Goal: Task Accomplishment & Management: Complete application form

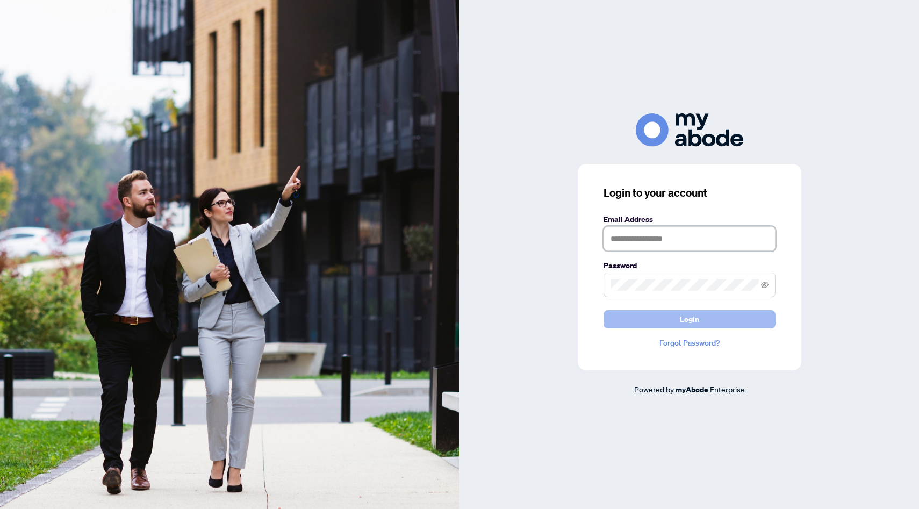
type input "**********"
click at [681, 323] on span "Login" at bounding box center [689, 319] width 19 height 17
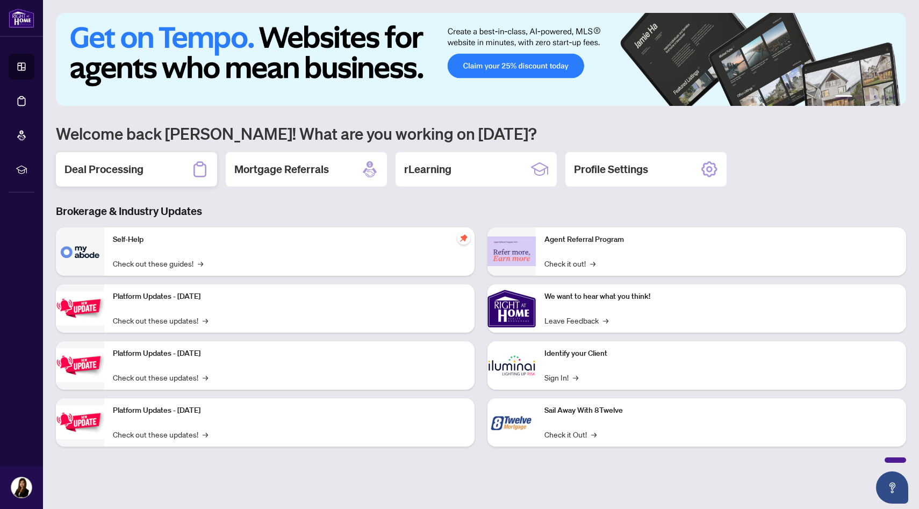
click at [128, 160] on div "Deal Processing" at bounding box center [136, 169] width 161 height 34
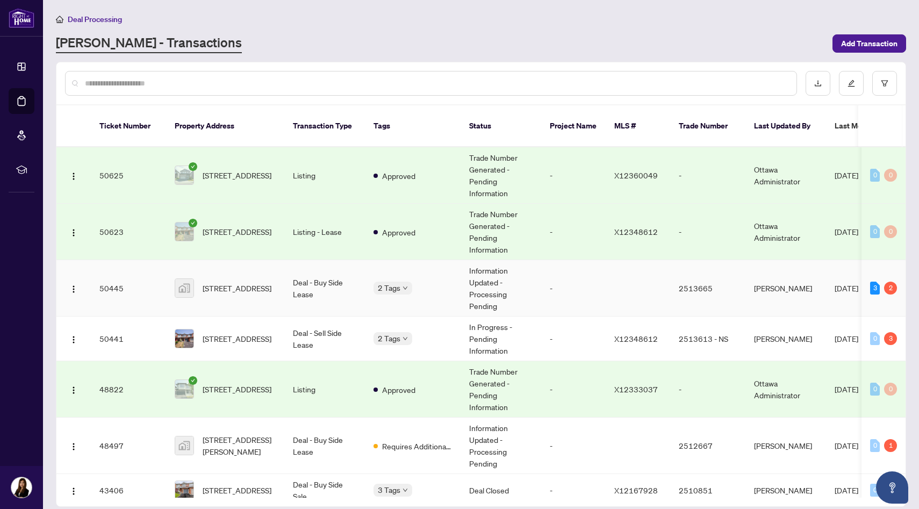
click at [500, 277] on td "Information Updated - Processing Pending" at bounding box center [500, 288] width 81 height 56
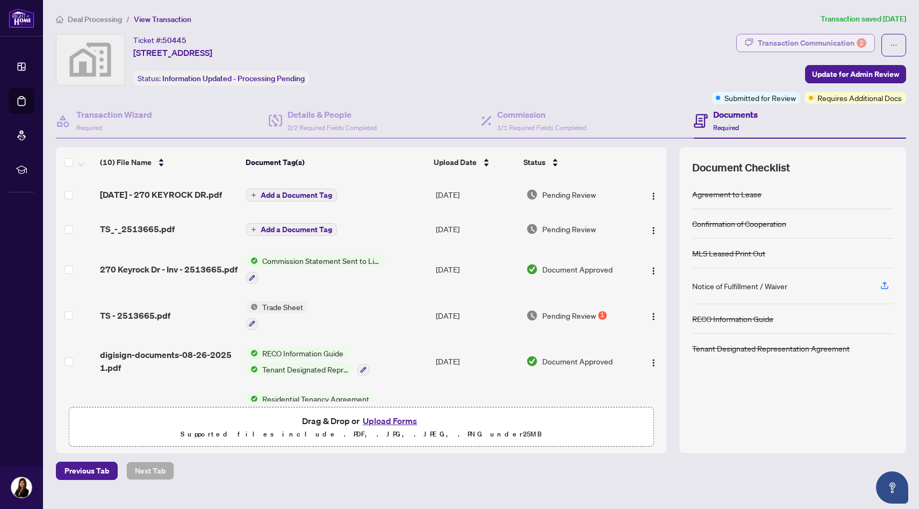
click at [834, 43] on div "Transaction Communication 2" at bounding box center [812, 42] width 109 height 17
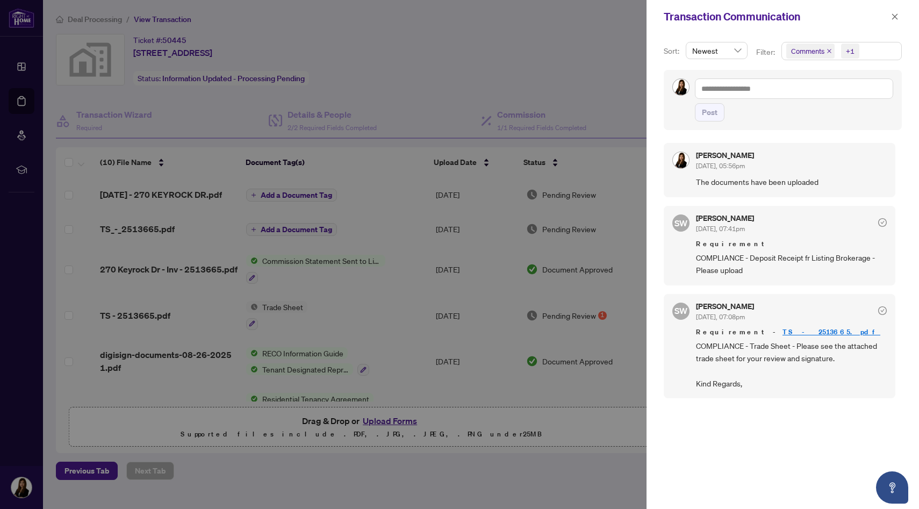
click at [425, 92] on div at bounding box center [459, 254] width 919 height 509
click at [890, 17] on button "button" at bounding box center [895, 16] width 14 height 13
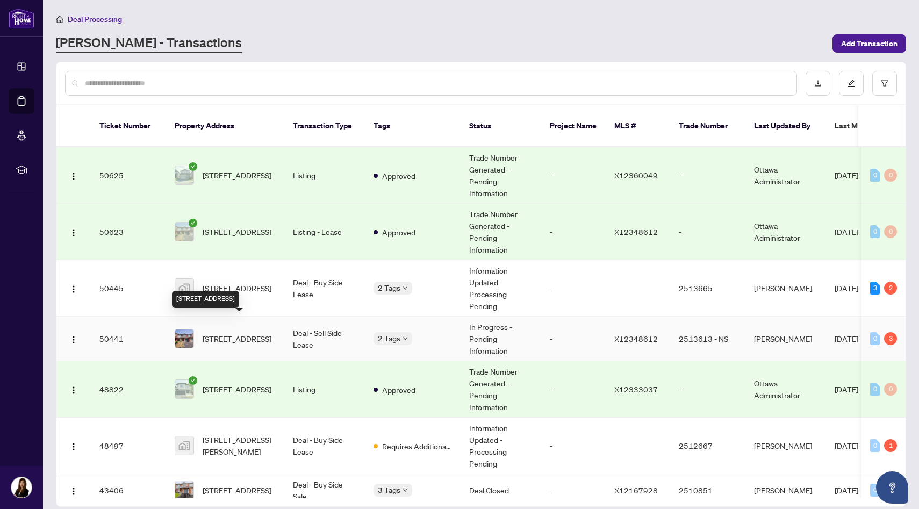
click at [269, 333] on span "[STREET_ADDRESS]" at bounding box center [237, 339] width 69 height 12
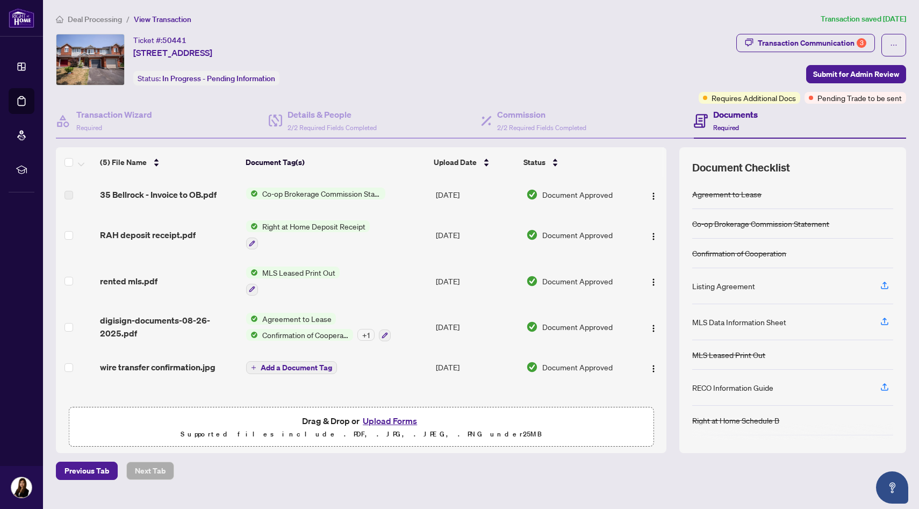
click at [739, 126] on div "Documents Required" at bounding box center [735, 120] width 45 height 25
click at [163, 364] on span "wire transfer confirmation.jpg" at bounding box center [158, 367] width 116 height 13
click at [781, 45] on div "Transaction Communication 3" at bounding box center [812, 42] width 109 height 17
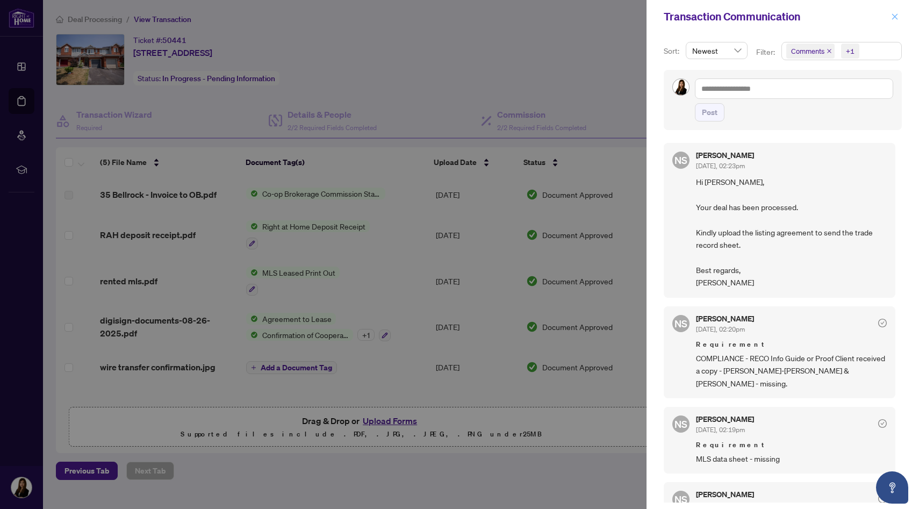
click at [894, 18] on icon "close" at bounding box center [895, 17] width 8 height 8
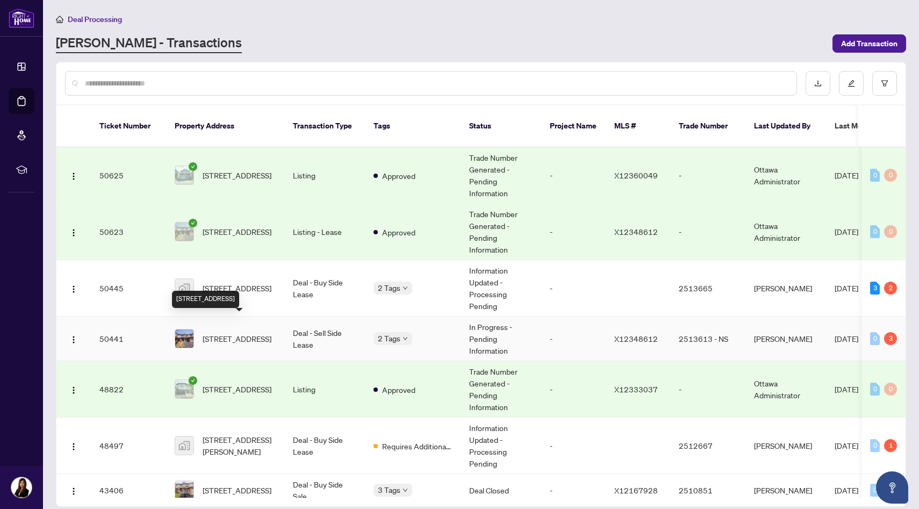
click at [225, 333] on span "[STREET_ADDRESS]" at bounding box center [237, 339] width 69 height 12
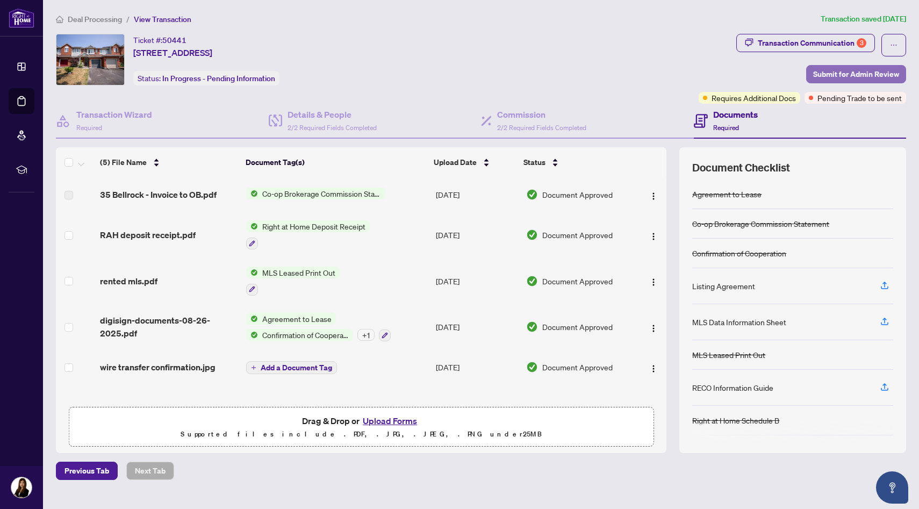
click at [867, 73] on span "Submit for Admin Review" at bounding box center [856, 74] width 86 height 17
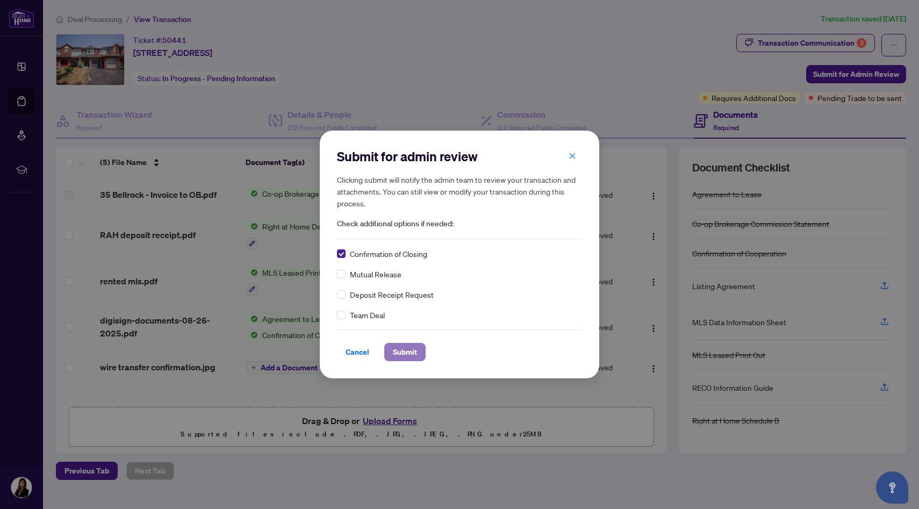
click at [401, 357] on span "Submit" at bounding box center [405, 351] width 24 height 17
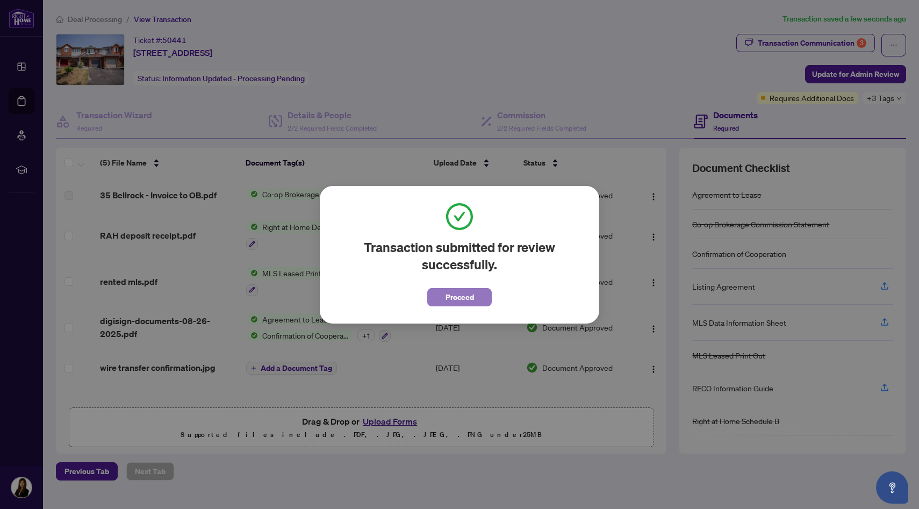
click at [441, 298] on button "Proceed" at bounding box center [459, 297] width 64 height 18
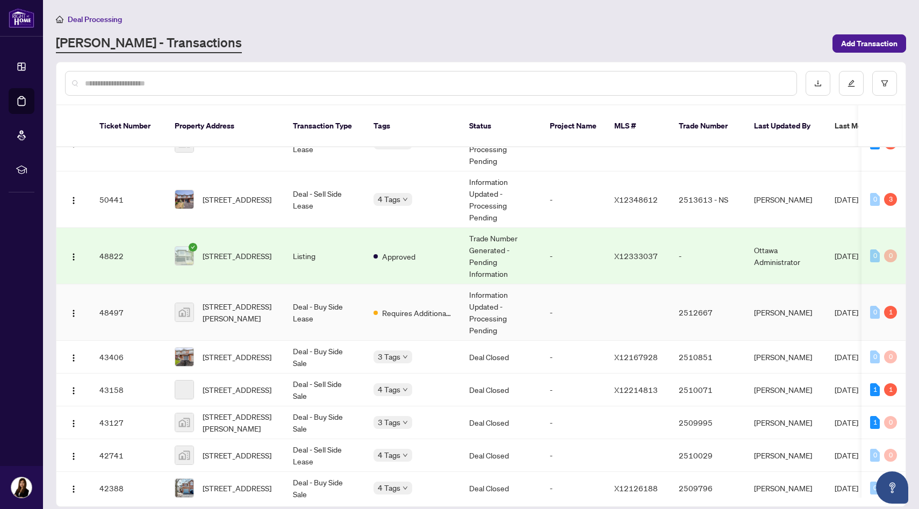
scroll to position [144, 0]
click at [242, 309] on span "[STREET_ADDRESS][PERSON_NAME]" at bounding box center [239, 313] width 73 height 24
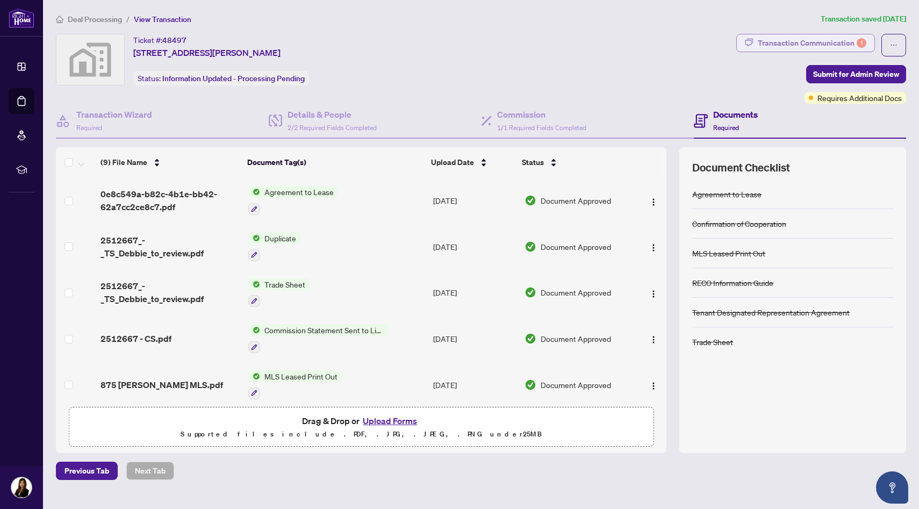
click at [802, 42] on div "Transaction Communication 1" at bounding box center [812, 42] width 109 height 17
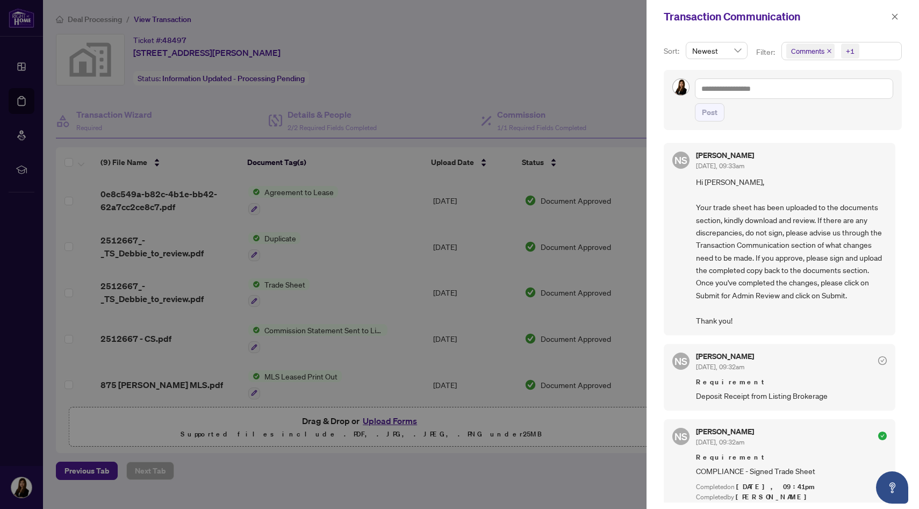
click at [429, 172] on div at bounding box center [459, 254] width 919 height 509
click at [893, 16] on icon "close" at bounding box center [895, 16] width 6 height 6
